Goal: Information Seeking & Learning: Learn about a topic

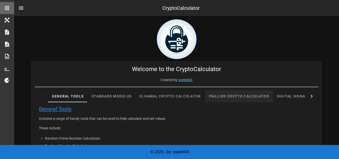
scroll to position [25, 0]
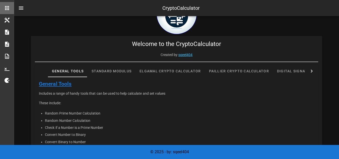
click at [312, 71] on icon at bounding box center [312, 71] width 6 height 6
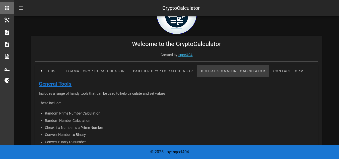
click at [220, 72] on div "Digital Signature Calculator" at bounding box center [233, 71] width 72 height 12
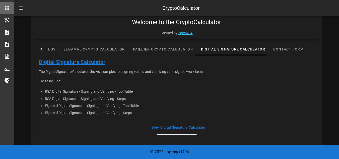
scroll to position [50, 0]
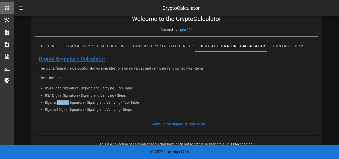
drag, startPoint x: 61, startPoint y: 104, endPoint x: 85, endPoint y: 109, distance: 25.1
click at [71, 105] on li "Elgamal Digital Signature - Signing and Verifying - Tool Table" at bounding box center [180, 102] width 270 height 7
click at [87, 109] on li "Elgamal Digital Signature - Signing and Verifying - Steps" at bounding box center [180, 109] width 270 height 7
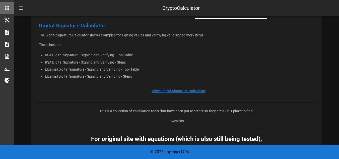
scroll to position [0, 0]
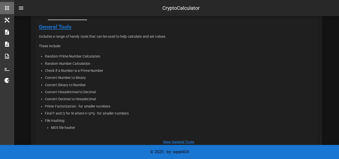
scroll to position [43, 0]
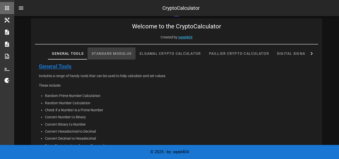
click at [115, 58] on div "Standard Modulus" at bounding box center [112, 53] width 48 height 12
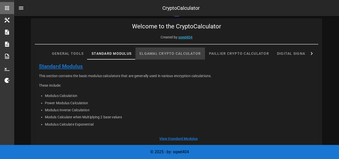
click at [167, 54] on div "Elgamal Crypto Calculator" at bounding box center [170, 53] width 69 height 12
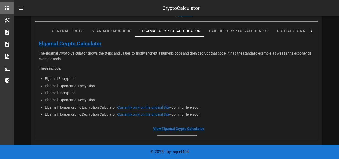
scroll to position [68, 0]
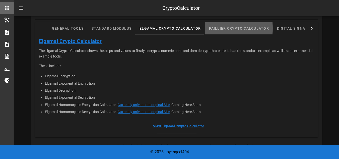
click at [234, 32] on div "Paillier Crypto Calculator" at bounding box center [239, 28] width 68 height 12
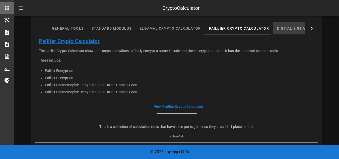
click at [290, 29] on div "Digital Signature Calculator" at bounding box center [309, 28] width 72 height 12
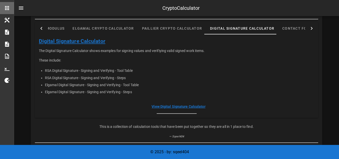
click at [314, 29] on icon at bounding box center [312, 28] width 6 height 6
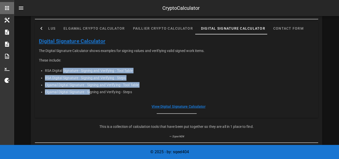
drag, startPoint x: 72, startPoint y: 73, endPoint x: 93, endPoint y: 94, distance: 29.5
click at [92, 93] on ul "RSA Digital Signature - Signing and Verifying - Tool Table RSA Digital Signatur…" at bounding box center [177, 81] width 276 height 29
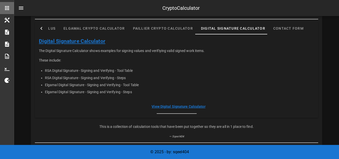
click at [94, 96] on div "The Digital Signature Calculator shows examples for signing values and verifiyi…" at bounding box center [177, 72] width 284 height 56
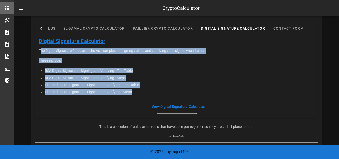
drag, startPoint x: 133, startPoint y: 92, endPoint x: 43, endPoint y: 48, distance: 99.9
click at [38, 48] on div "The Digital Signature Calculator shows examples for signing values and verifiyi…" at bounding box center [177, 72] width 284 height 56
click at [71, 48] on p "The Digital Signature Calculator shows examples for signing values and verifiyi…" at bounding box center [177, 51] width 276 height 6
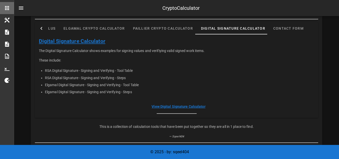
click at [68, 40] on link "Digital Signature Calculator" at bounding box center [72, 41] width 67 height 6
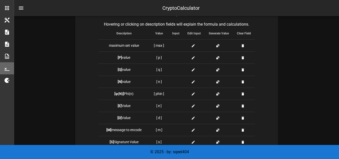
scroll to position [141, 0]
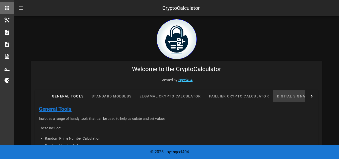
click at [291, 99] on div "Digital Signature Calculator" at bounding box center [309, 96] width 72 height 12
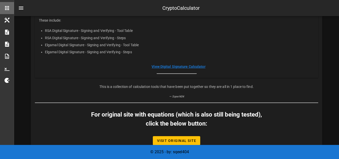
scroll to position [119, 0]
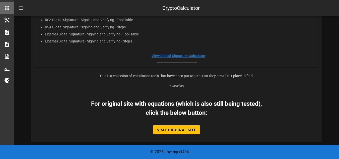
click at [178, 54] on link "View Digital Signature Calculator" at bounding box center [179, 56] width 54 height 4
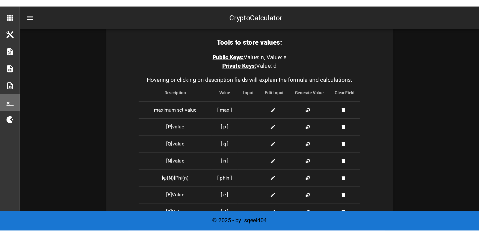
scroll to position [126, 0]
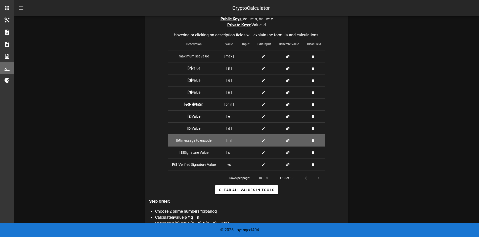
click at [263, 141] on icon at bounding box center [263, 141] width 4 height 4
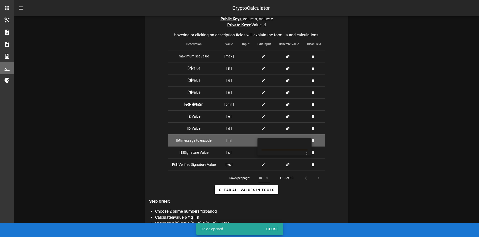
click at [239, 140] on td at bounding box center [245, 141] width 15 height 12
click at [229, 139] on td "[ m ]" at bounding box center [229, 141] width 18 height 12
click at [302, 142] on td at bounding box center [289, 141] width 28 height 12
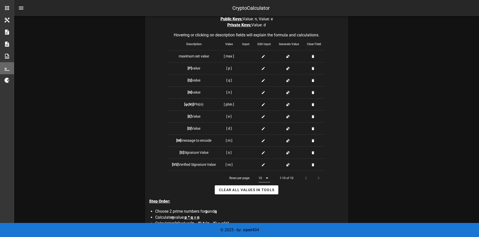
click at [268, 159] on icon at bounding box center [267, 178] width 6 height 6
click at [267, 159] on div "15" at bounding box center [265, 206] width 5 height 5
click at [266, 159] on icon at bounding box center [267, 178] width 6 height 6
click at [270, 159] on div "10" at bounding box center [265, 194] width 13 height 12
click at [218, 159] on div "Rows per page: 10 1-10 of 10" at bounding box center [246, 178] width 157 height 15
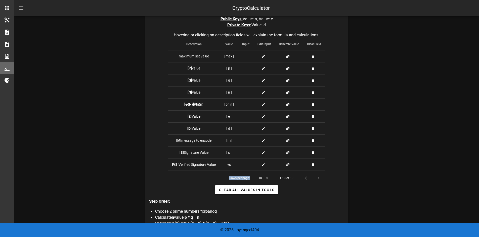
drag, startPoint x: 234, startPoint y: 178, endPoint x: 251, endPoint y: 178, distance: 16.8
click at [251, 159] on div "Rows per page: 10 1-10 of 10" at bounding box center [246, 178] width 157 height 15
click at [251, 159] on div "Rows per page: 10" at bounding box center [249, 178] width 41 height 15
click at [190, 159] on div "Rows per page: 10 1-10 of 10" at bounding box center [246, 178] width 157 height 15
